Goal: Task Accomplishment & Management: Manage account settings

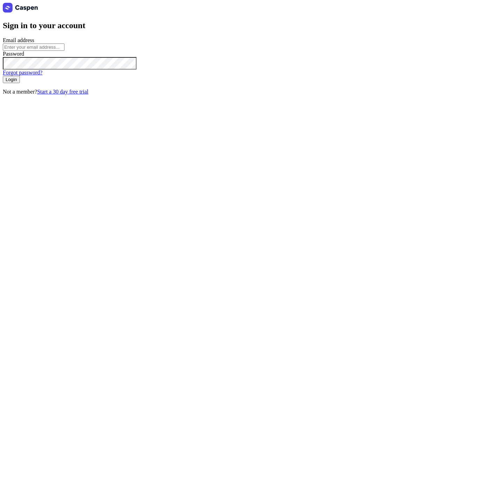
type input "[PERSON_NAME][EMAIL_ADDRESS][DOMAIN_NAME]"
click at [17, 82] on span "Login" at bounding box center [11, 79] width 11 height 5
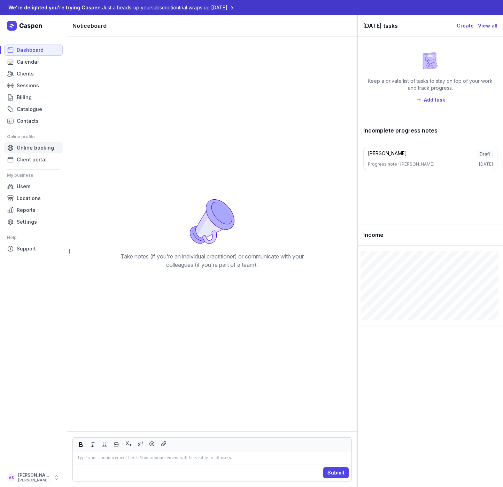
click at [34, 150] on span "Online booking" at bounding box center [35, 148] width 37 height 8
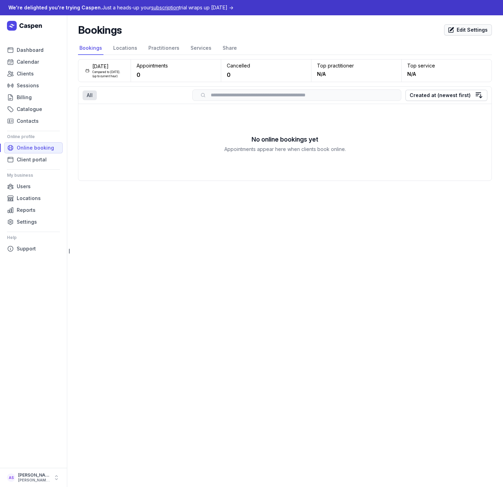
click at [460, 30] on span "Edit Settings" at bounding box center [467, 30] width 39 height 8
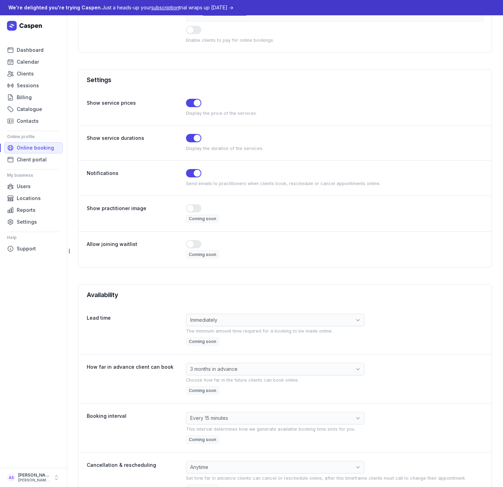
scroll to position [104, 0]
click at [140, 368] on div "How far in advance client can book" at bounding box center [136, 366] width 99 height 8
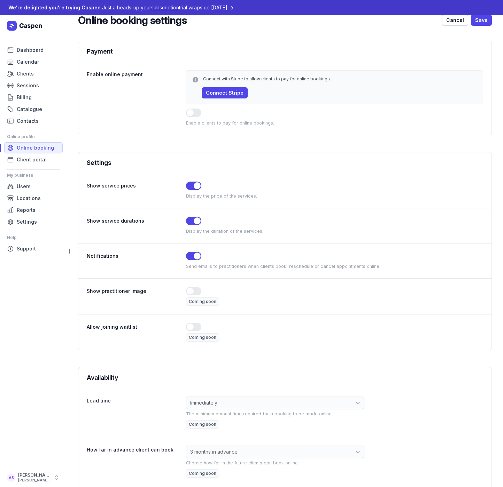
scroll to position [0, 0]
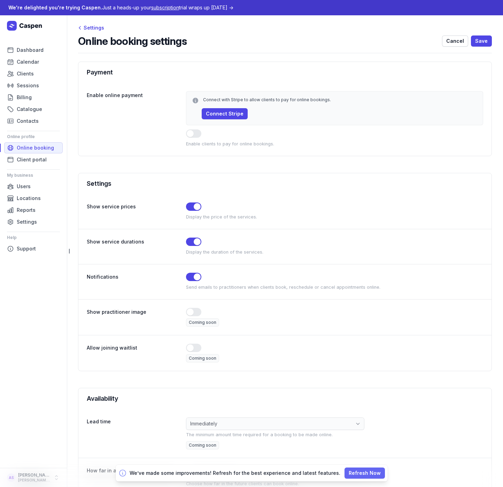
click at [360, 473] on span "Refresh Now" at bounding box center [364, 473] width 32 height 8
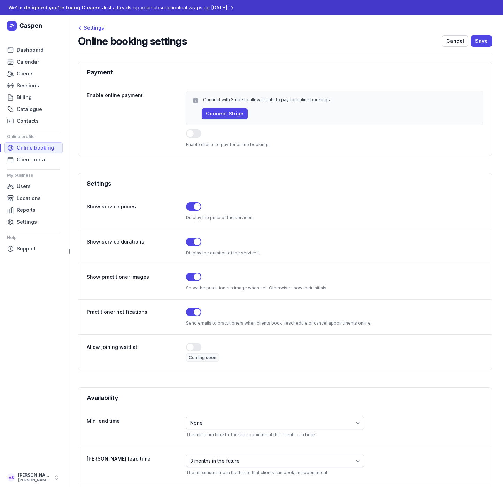
select select "P3M"
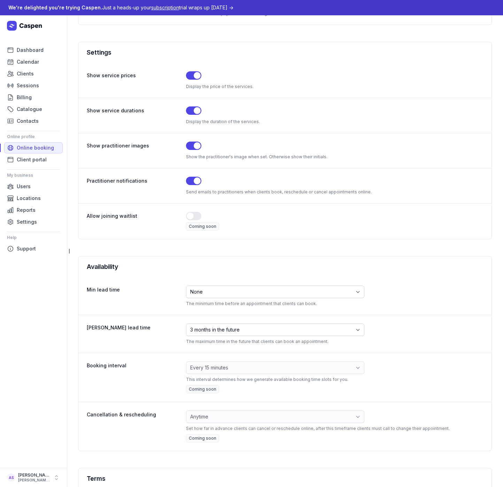
scroll to position [139, 0]
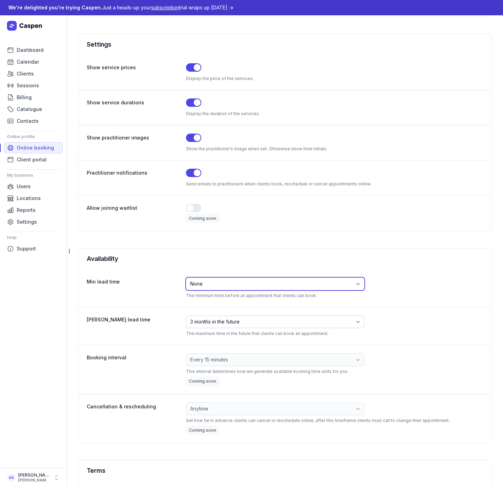
click at [250, 285] on select "None 15 minutes before 30 minutes before 1 hour before 2 hours before 3 hours b…" at bounding box center [275, 284] width 178 height 13
select select "PT12H"
click at [186, 278] on select "None 15 minutes before 30 minutes before 1 hour before 2 hours before 3 hours b…" at bounding box center [275, 284] width 178 height 13
click at [219, 249] on div "Availability" at bounding box center [284, 259] width 413 height 21
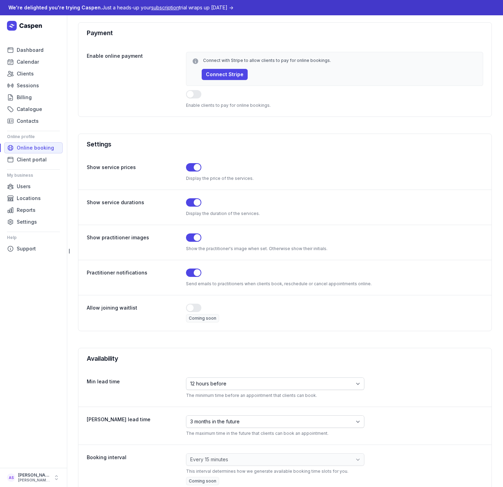
scroll to position [0, 0]
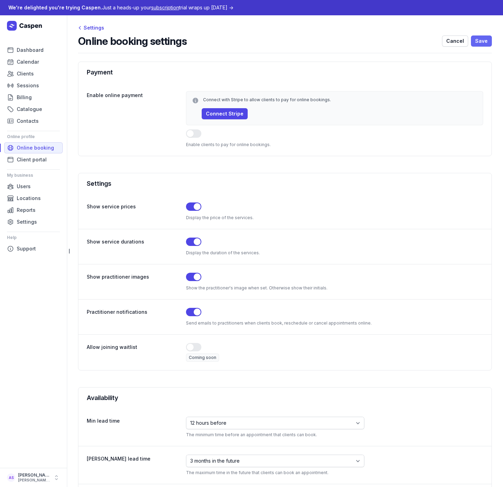
click at [477, 43] on span "Save" at bounding box center [481, 41] width 13 height 8
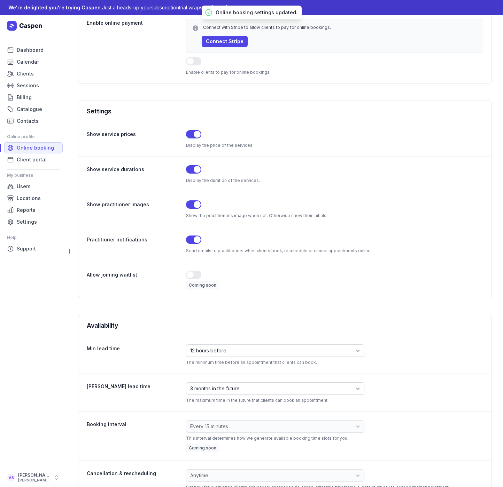
scroll to position [139, 0]
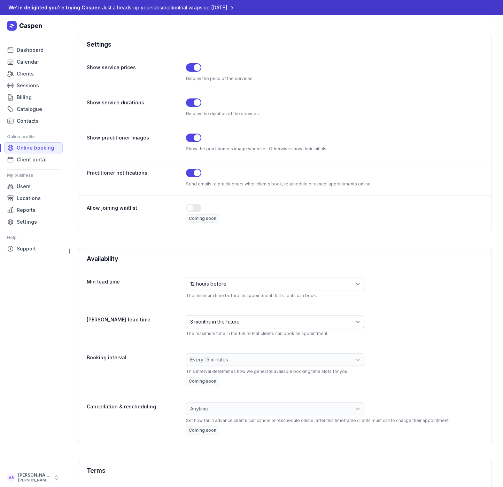
click at [71, 142] on div "Settings Online booking settings Cancel Save Payment Enable online payment Conn…" at bounding box center [285, 395] width 436 height 1039
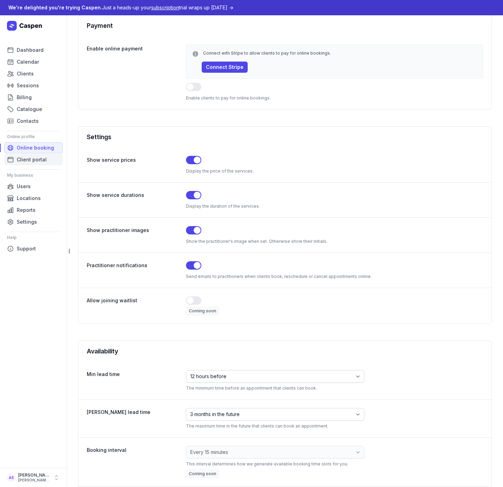
scroll to position [0, 0]
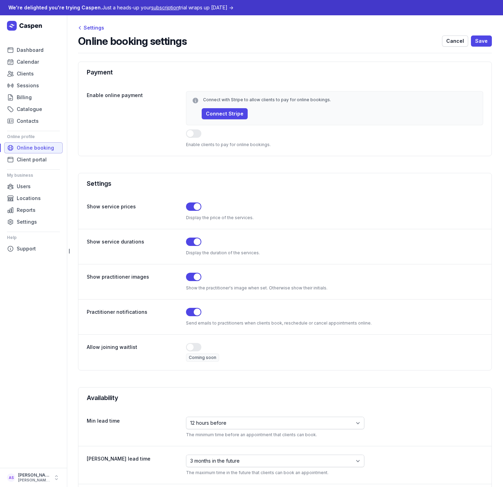
click at [40, 148] on span "Online booking" at bounding box center [35, 148] width 37 height 8
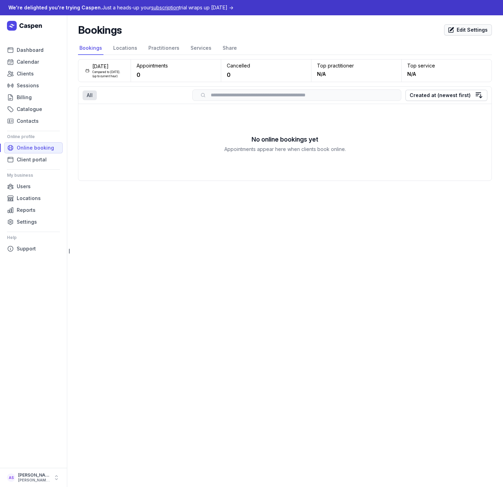
click at [469, 30] on span "Edit Settings" at bounding box center [467, 30] width 39 height 8
select select "PT12H"
select select "P3M"
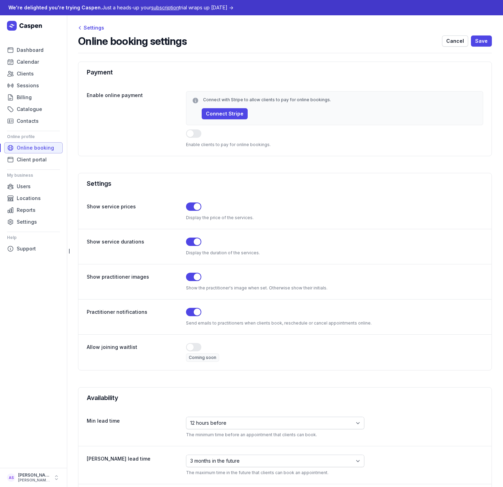
click at [39, 147] on span "Online booking" at bounding box center [35, 148] width 37 height 8
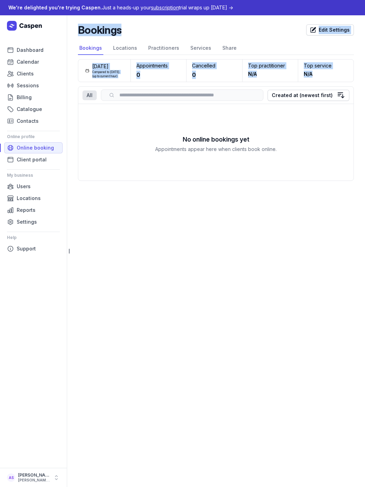
drag, startPoint x: 71, startPoint y: 147, endPoint x: 225, endPoint y: 97, distance: 162.0
click at [225, 97] on div "Bookings Edit Settings Select a tab Bookings Locations Practitioners Services S…" at bounding box center [216, 105] width 298 height 180
click at [325, 44] on nav "Bookings Locations Practitioners Services Share" at bounding box center [216, 48] width 276 height 13
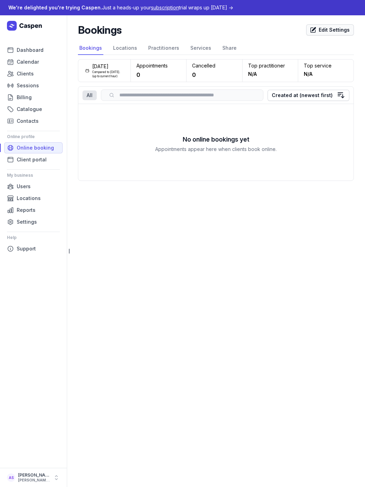
click at [328, 28] on span "Edit Settings" at bounding box center [330, 30] width 39 height 8
select select "PT12H"
select select "P3M"
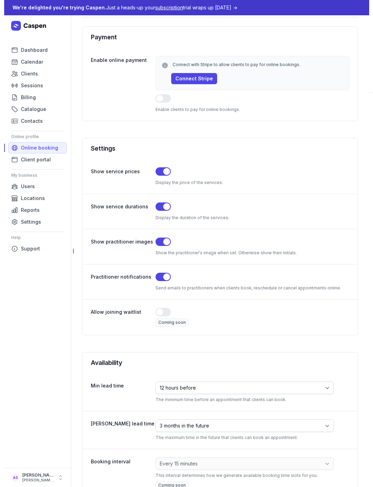
scroll to position [35, 0]
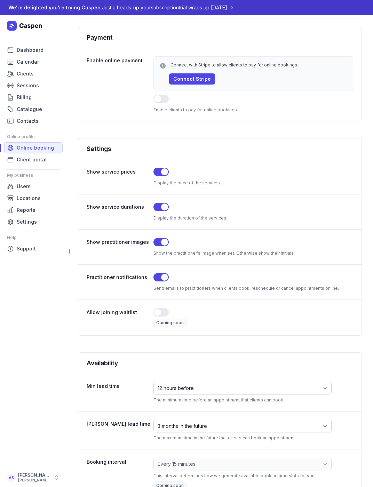
click at [323, 175] on div "Use setting" at bounding box center [254, 173] width 200 height 10
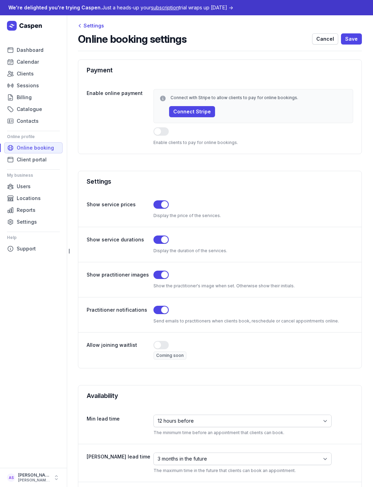
scroll to position [0, 0]
